Goal: Information Seeking & Learning: Understand process/instructions

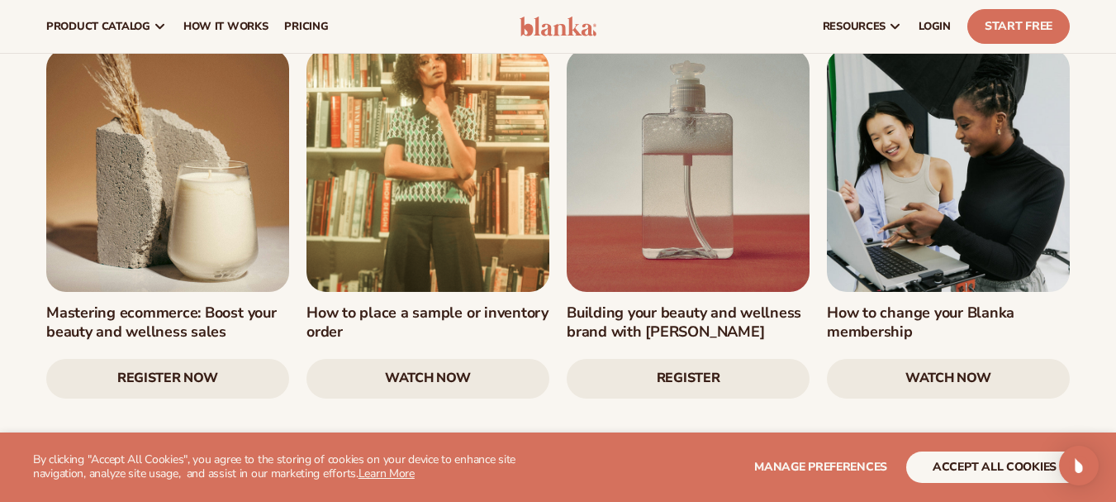
scroll to position [2064, 0]
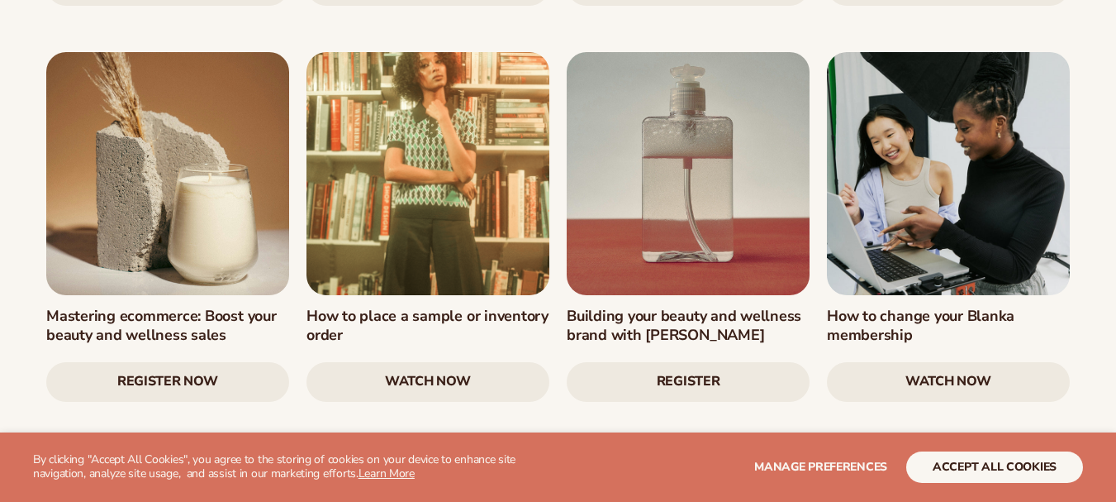
scroll to position [2061, 0]
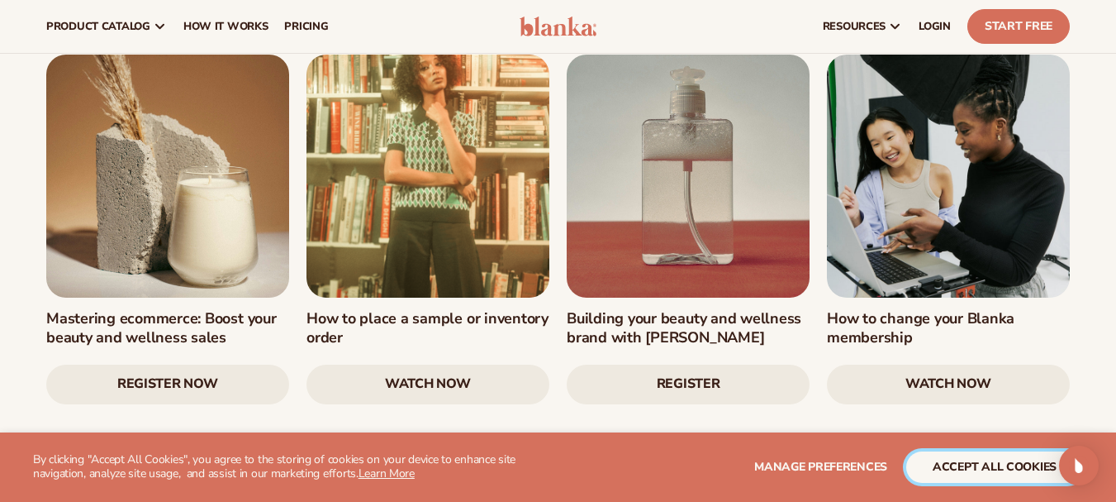
click at [957, 461] on button "accept all cookies" at bounding box center [994, 466] width 177 height 31
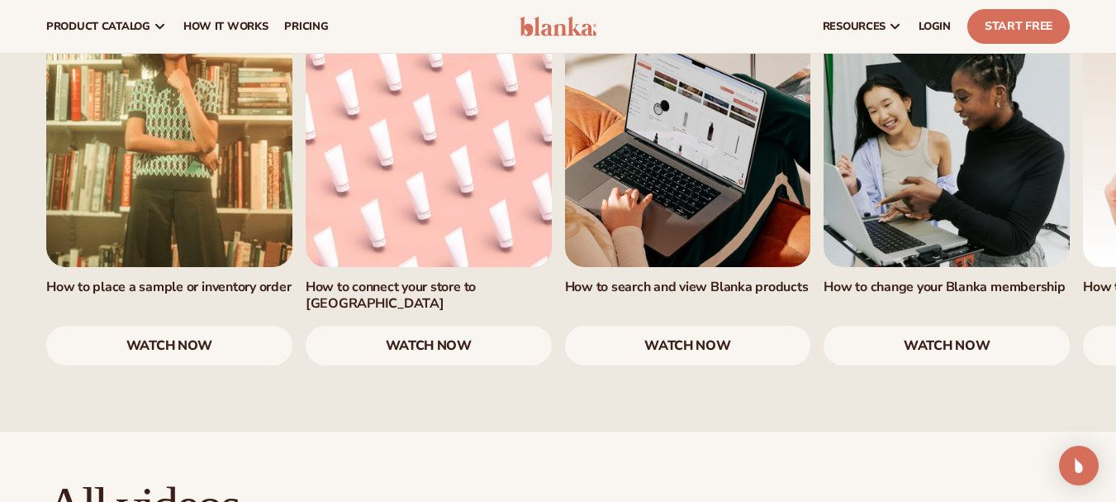
scroll to position [1153, 0]
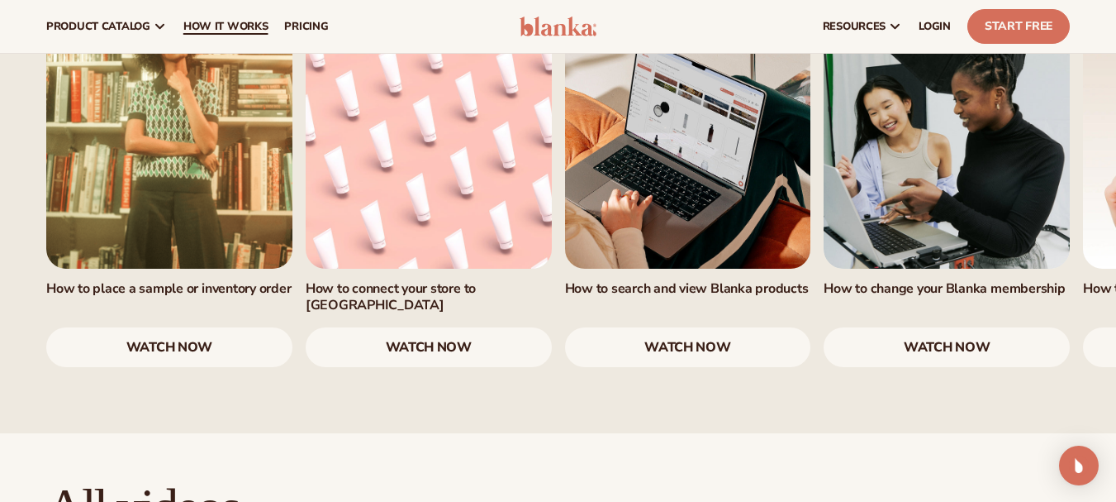
click at [204, 28] on span "How It Works" at bounding box center [225, 26] width 85 height 13
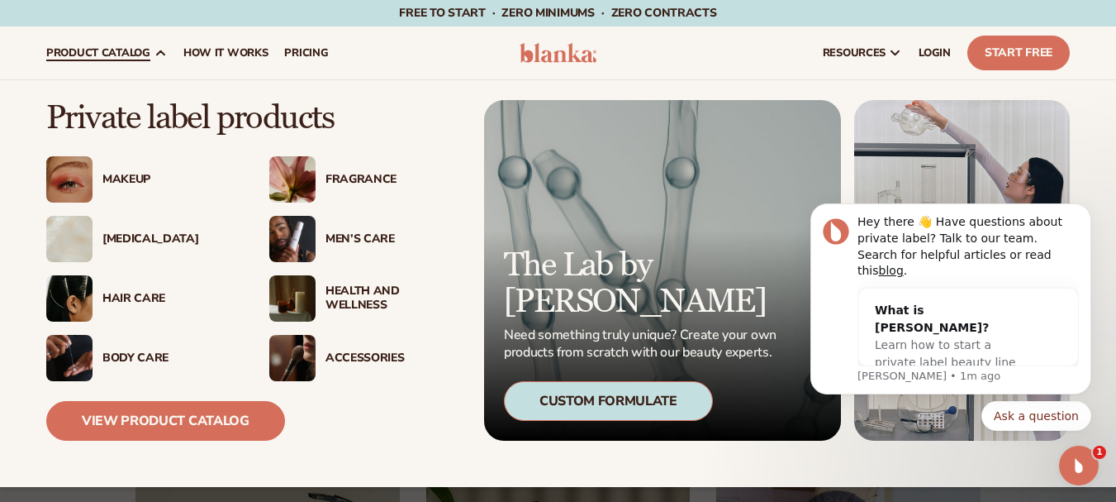
click at [305, 236] on img at bounding box center [292, 239] width 46 height 46
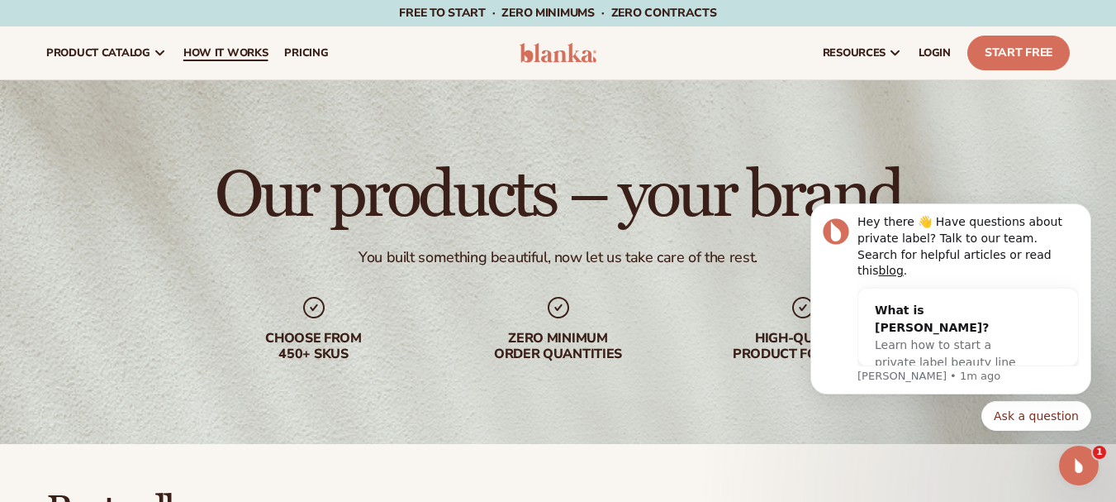
click at [231, 49] on span "How It Works" at bounding box center [225, 52] width 85 height 13
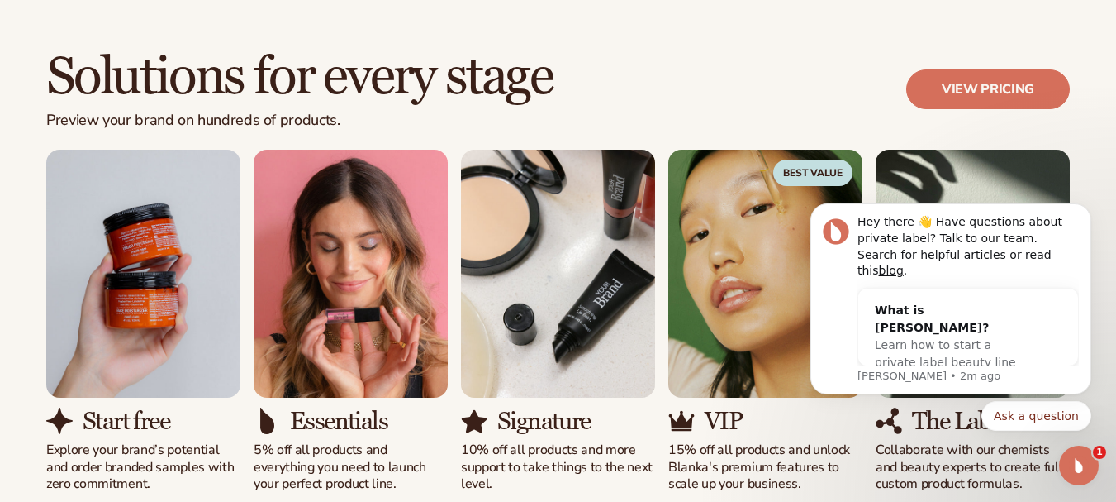
scroll to position [991, 0]
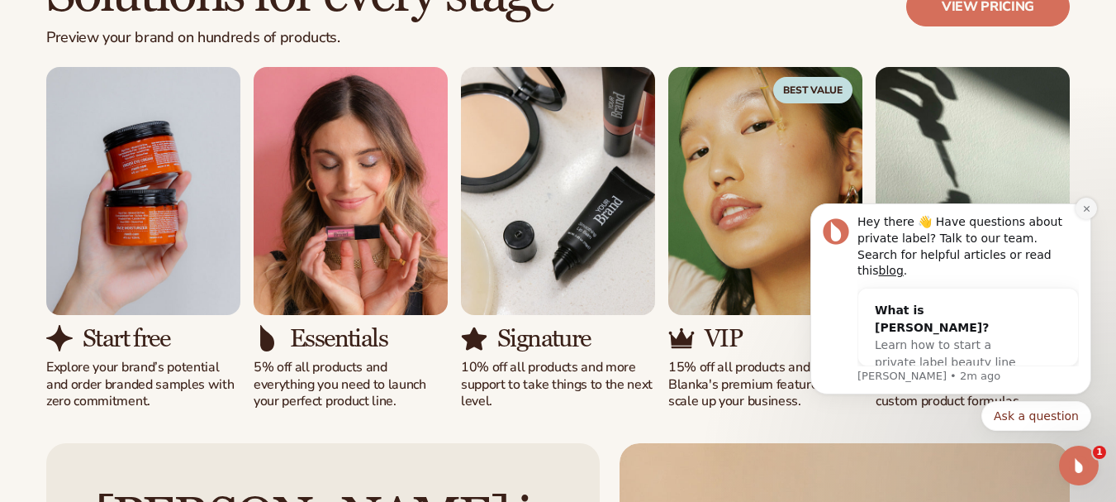
click at [1089, 213] on icon "Dismiss notification" at bounding box center [1086, 208] width 9 height 9
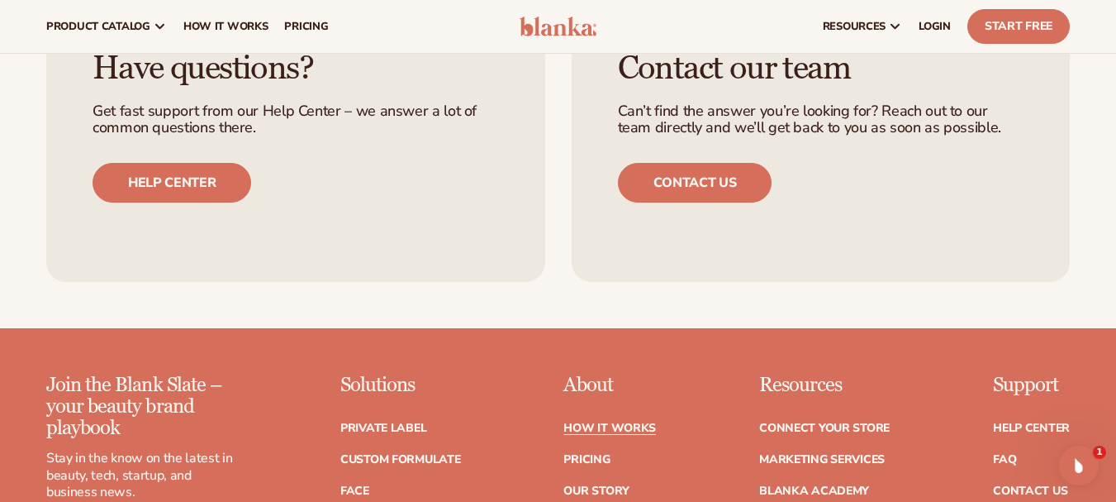
scroll to position [2809, 0]
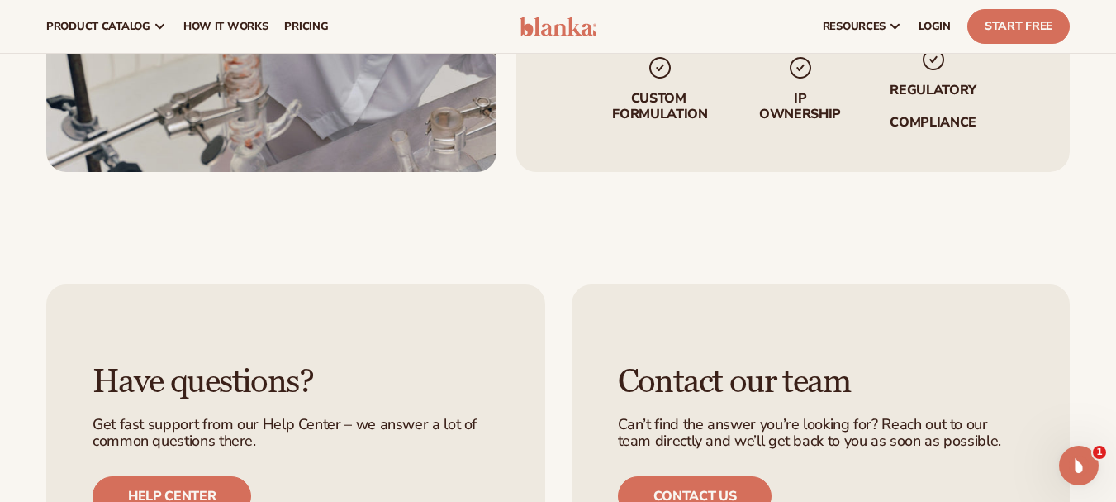
click at [1081, 462] on icon "Open Intercom Messenger" at bounding box center [1079, 465] width 12 height 13
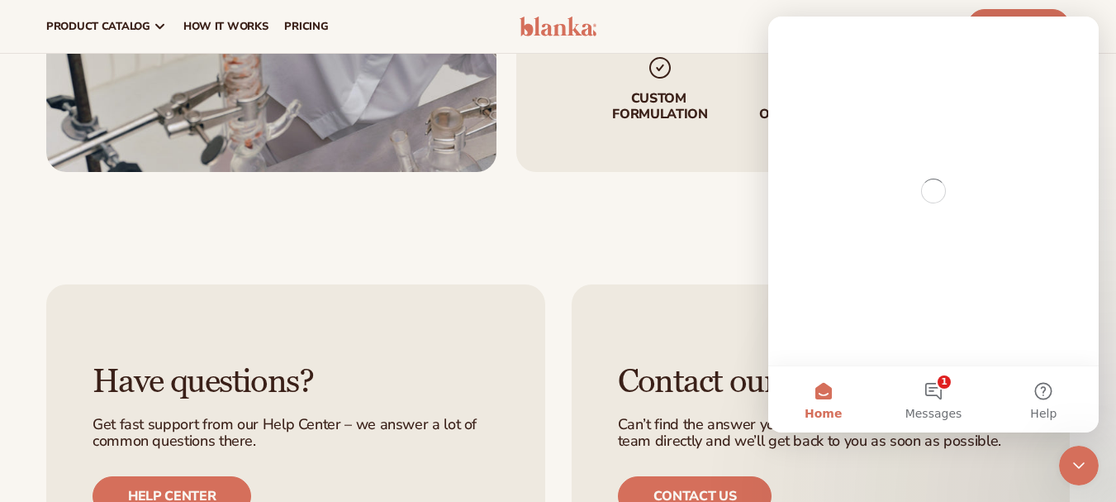
scroll to position [0, 0]
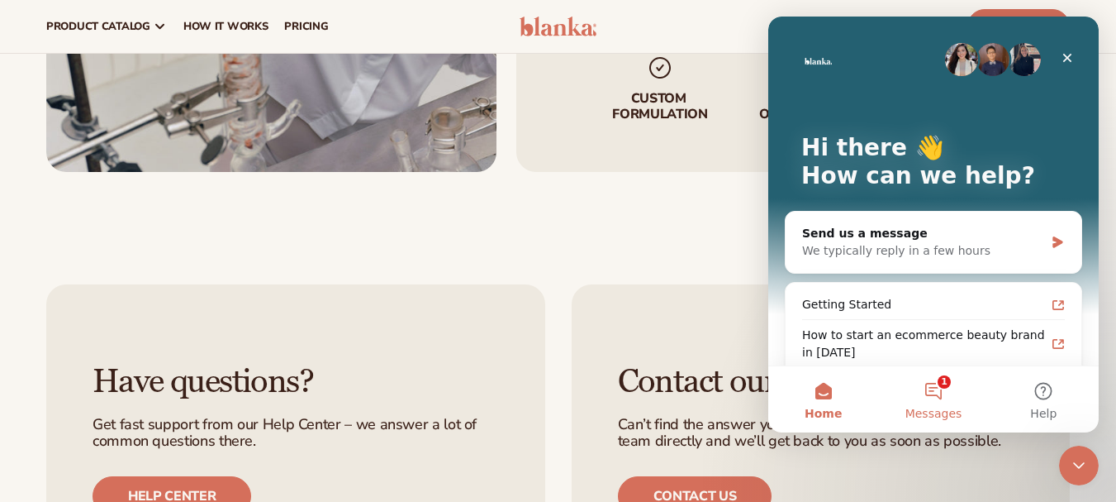
click at [936, 396] on button "1 Messages" at bounding box center [933, 399] width 110 height 66
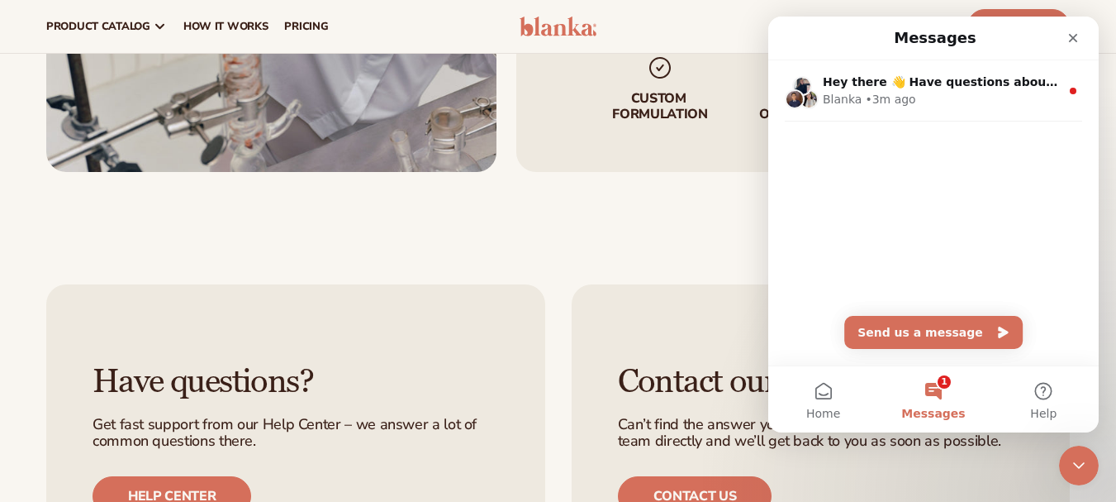
click at [797, 460] on div "Contact our team Can’t find the answer you’re looking for? Reach out to our tea…" at bounding box center [821, 439] width 499 height 311
click at [1109, 275] on div "Have questions? Get fast support from our Help Center – we answer a lot of comm…" at bounding box center [558, 439] width 1116 height 403
click at [1075, 44] on icon "Close" at bounding box center [1073, 37] width 13 height 13
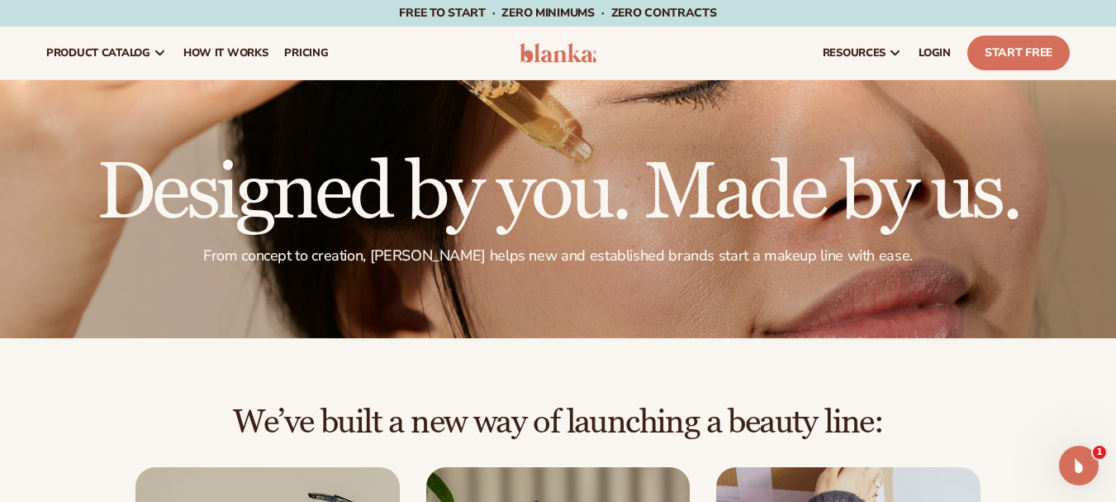
click at [570, 54] on img at bounding box center [559, 53] width 78 height 20
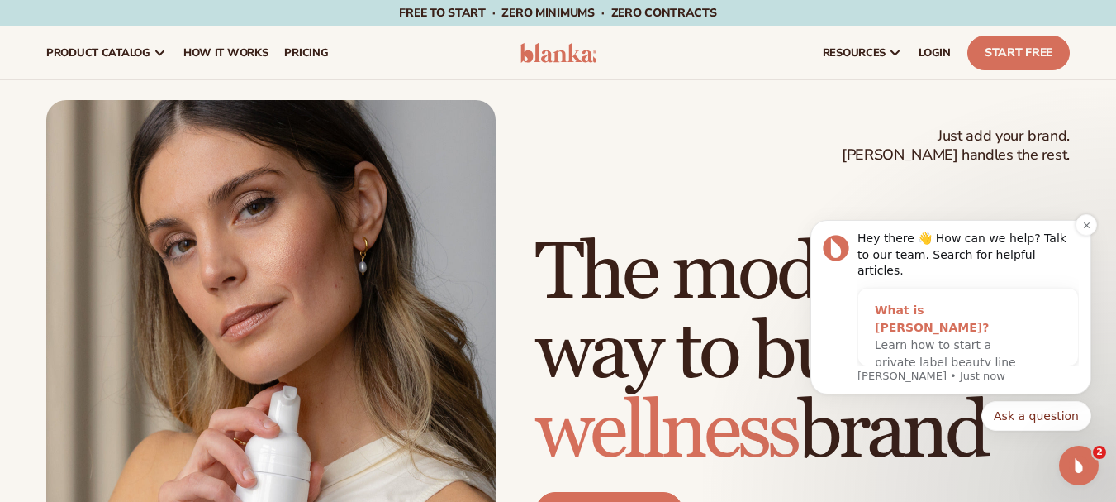
click at [912, 336] on div "Learn how to start a private label beauty line with [PERSON_NAME]" at bounding box center [952, 362] width 154 height 52
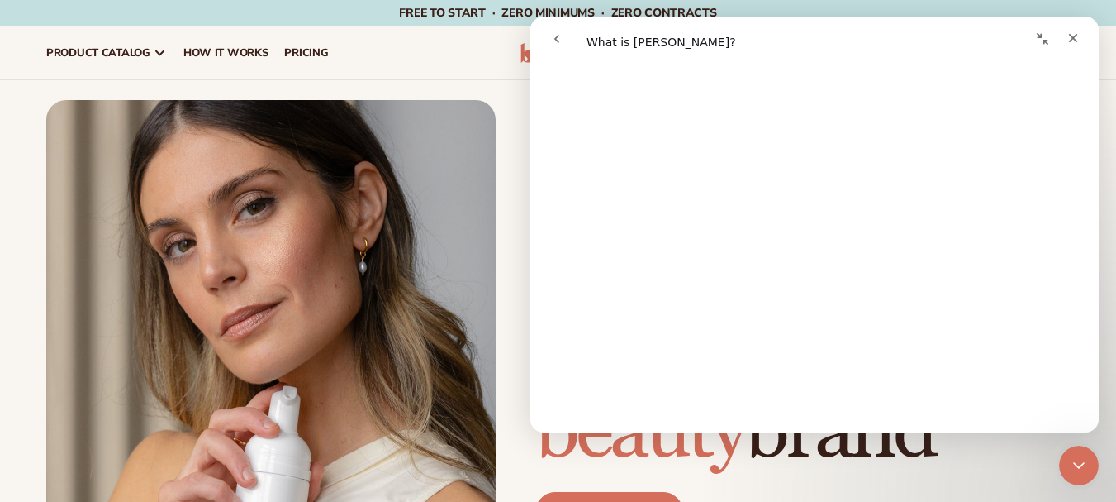
scroll to position [413, 0]
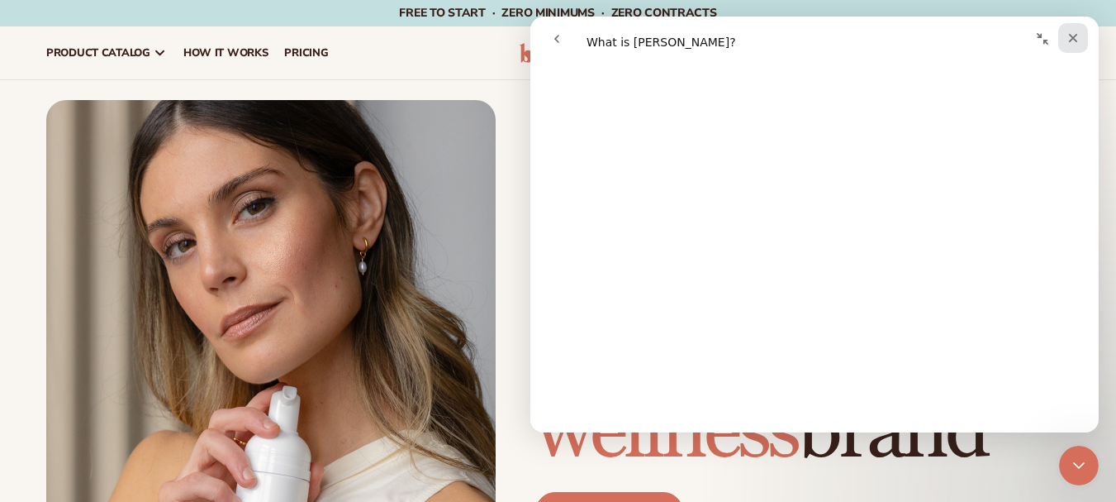
click at [1068, 39] on icon "Close" at bounding box center [1073, 37] width 13 height 13
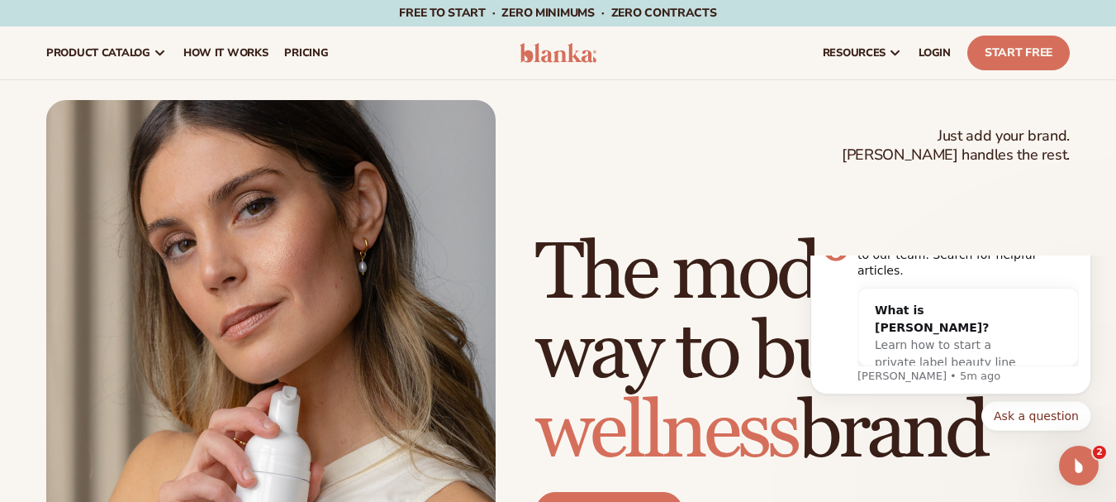
scroll to position [0, 0]
